Goal: Information Seeking & Learning: Learn about a topic

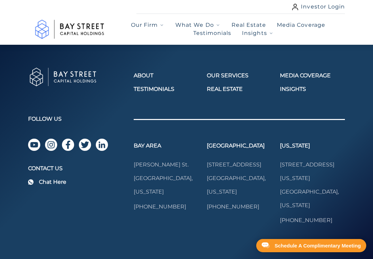
scroll to position [1033, 0]
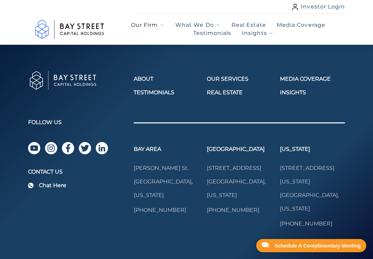
click at [157, 25] on span "Our Firm" at bounding box center [144, 25] width 27 height 8
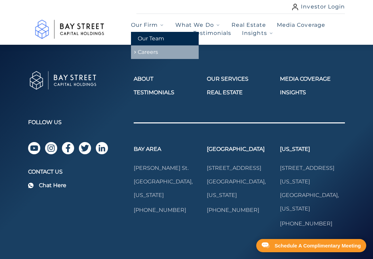
click at [151, 51] on link "Careers" at bounding box center [165, 52] width 68 height 14
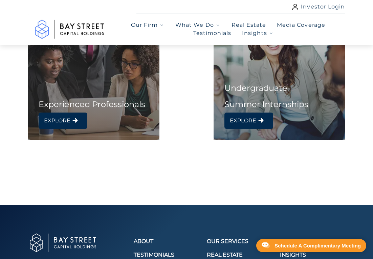
scroll to position [398, 0]
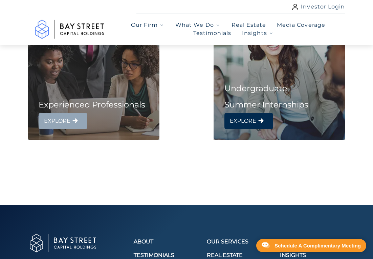
click at [67, 123] on span "EXPLORE" at bounding box center [57, 121] width 26 height 11
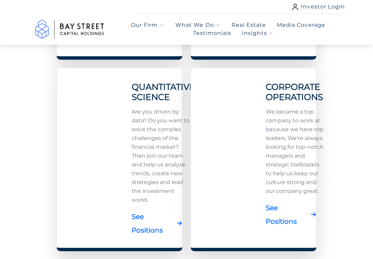
scroll to position [458, 0]
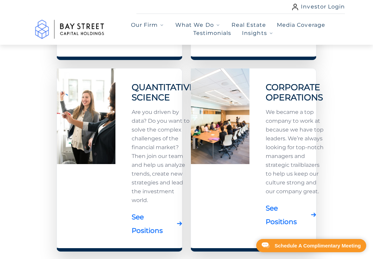
click at [285, 221] on link "See Positions" at bounding box center [288, 214] width 44 height 27
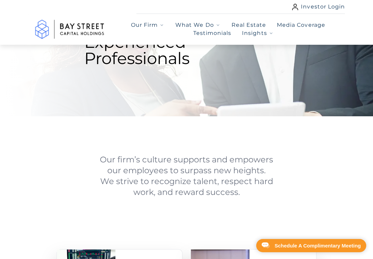
scroll to position [85, 0]
